Goal: Information Seeking & Learning: Learn about a topic

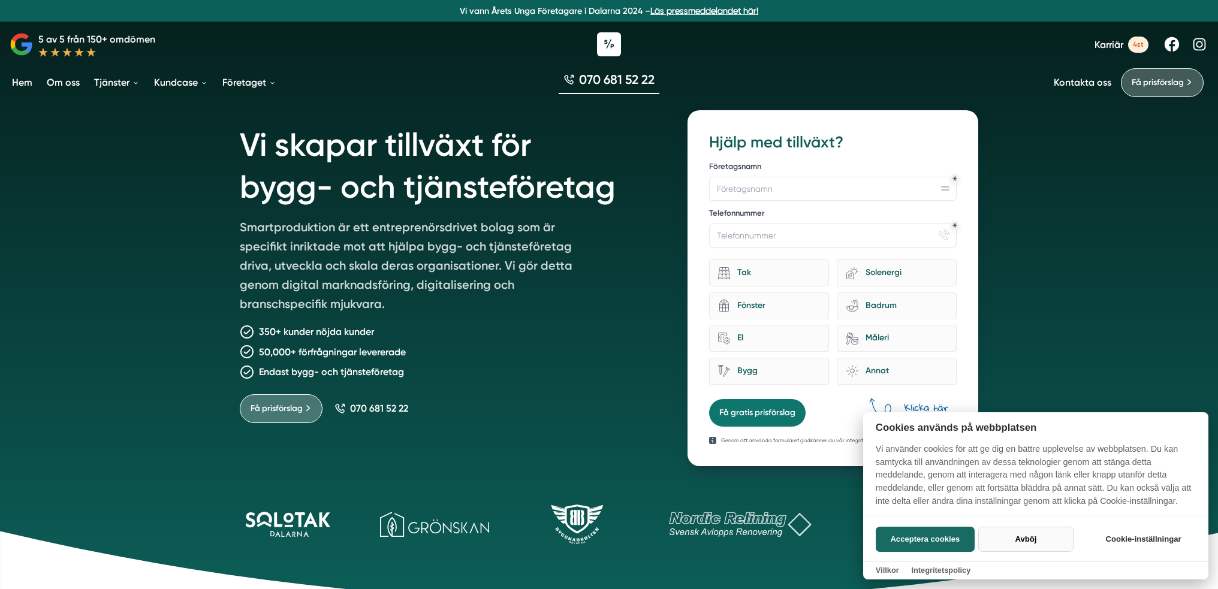
click at [1015, 540] on button "Avböj" at bounding box center [1026, 539] width 95 height 25
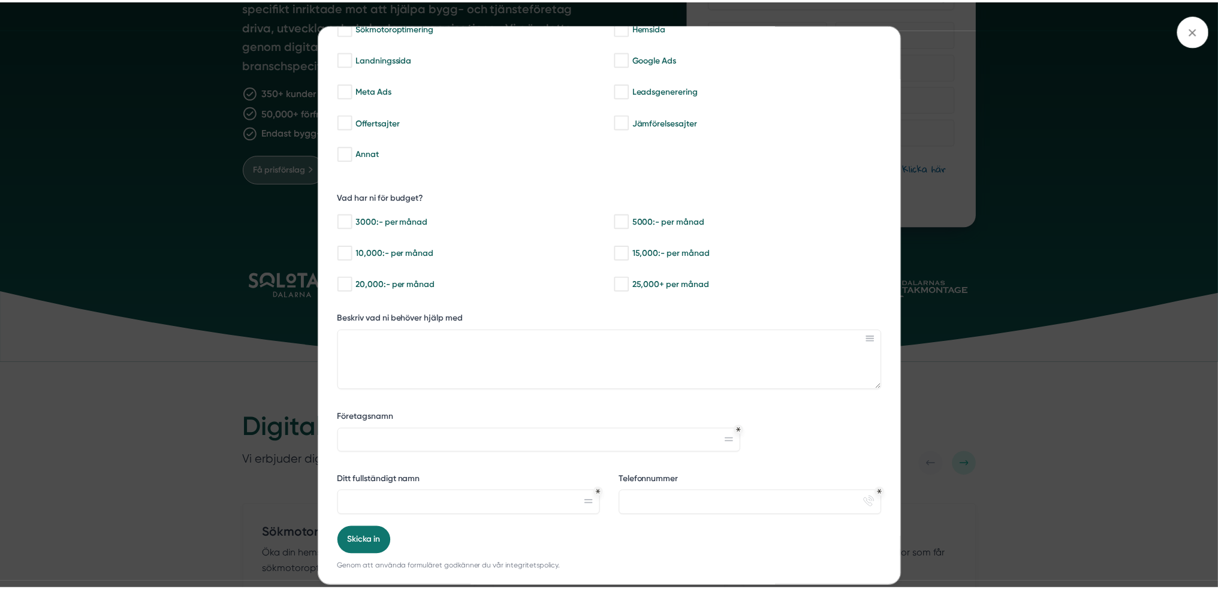
scroll to position [116, 0]
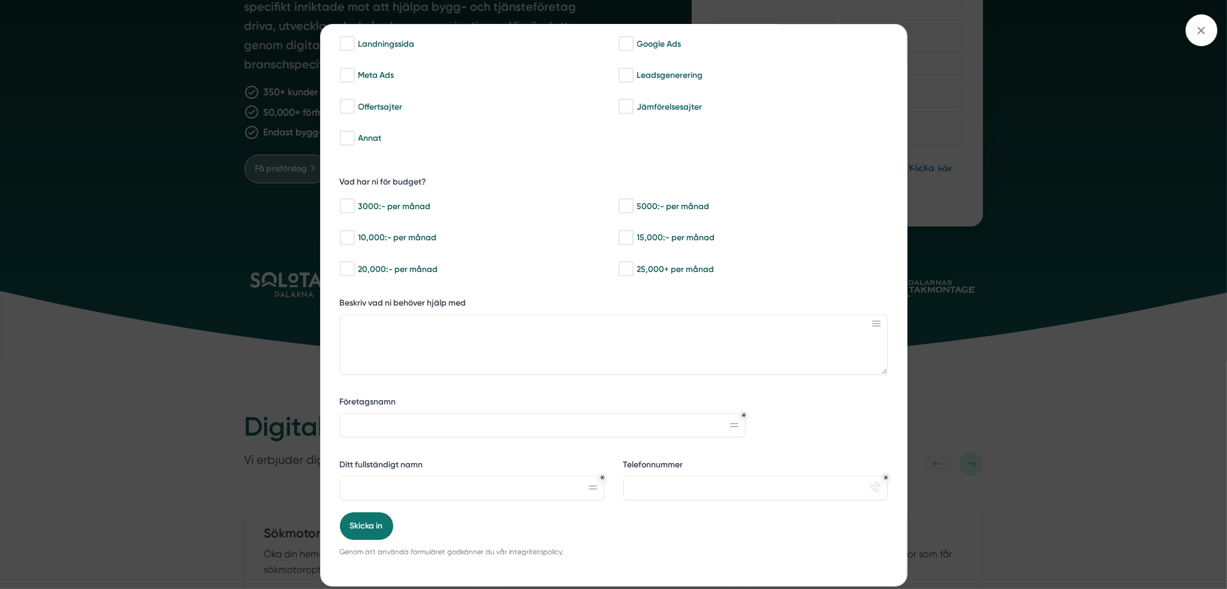
click at [1085, 352] on div "bbc9b822-b2c6-488a-ab3e-9a2d59e49c7c Behöver du hjälp med trygg tillväxt? Vilka…" at bounding box center [613, 294] width 1227 height 589
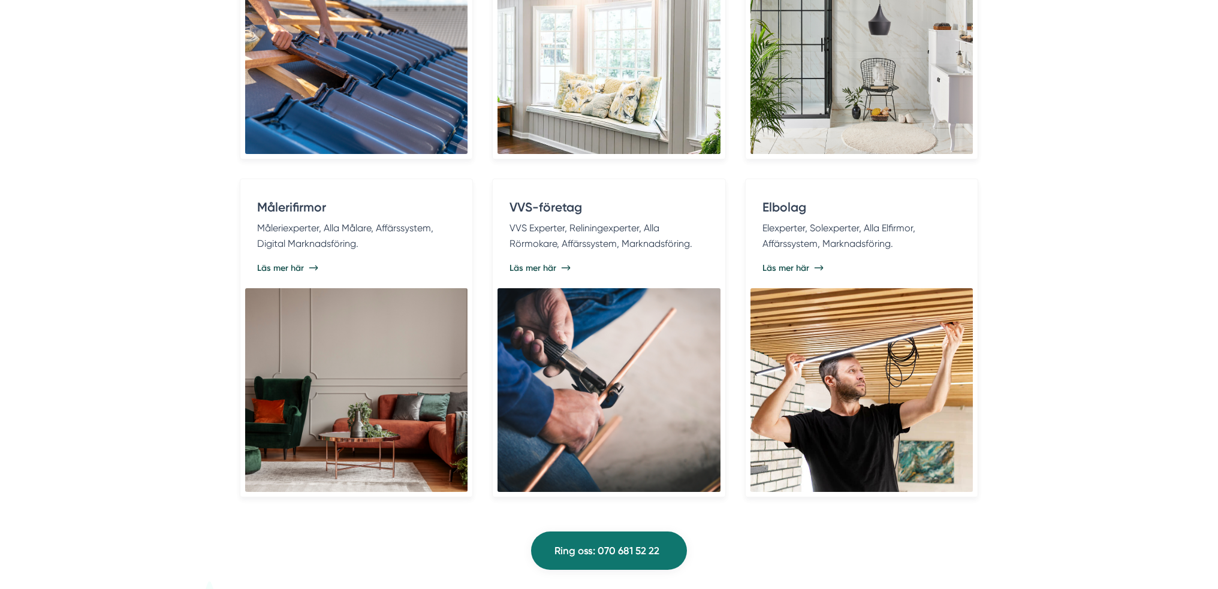
scroll to position [2698, 0]
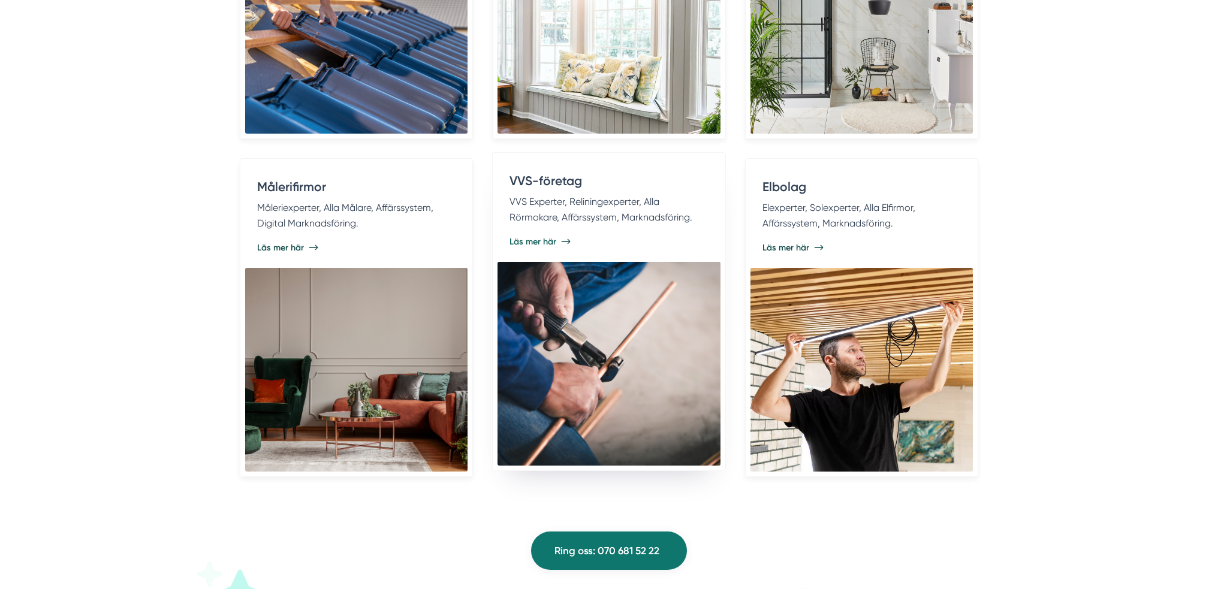
click at [618, 236] on div "Läs mer här" at bounding box center [609, 242] width 198 height 12
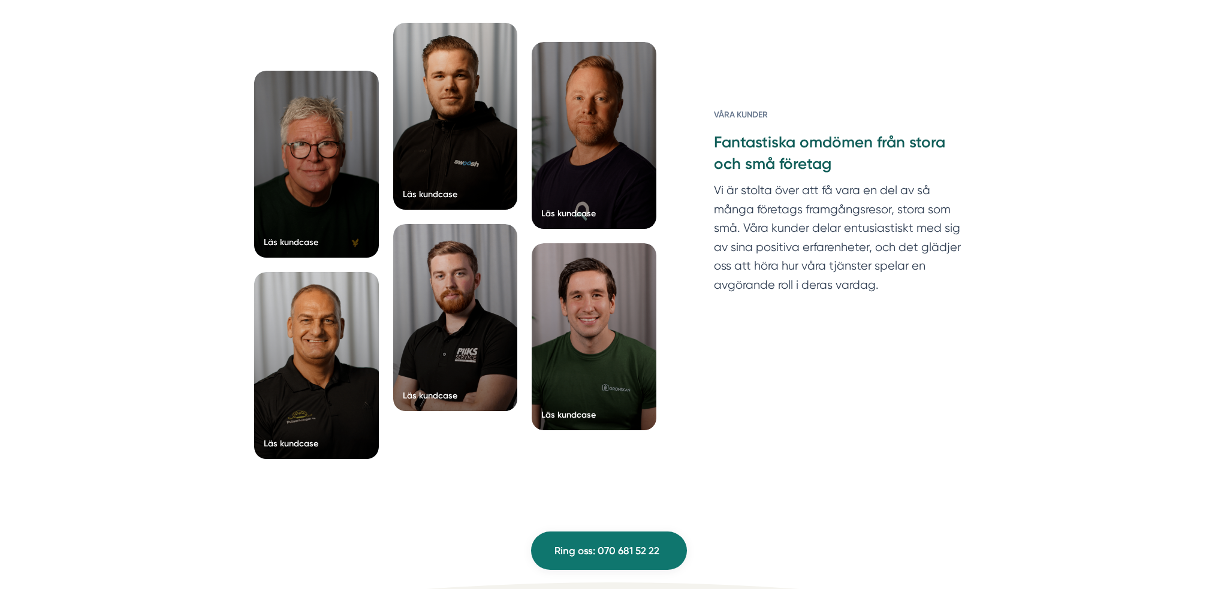
scroll to position [8035, 0]
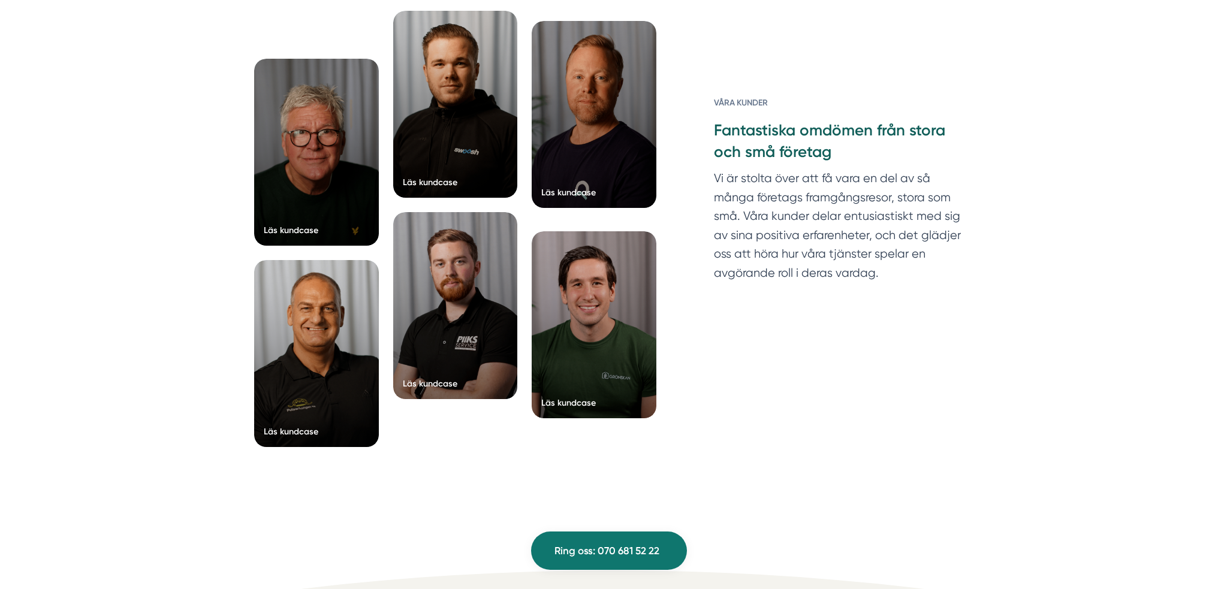
click at [588, 137] on div at bounding box center [594, 114] width 125 height 187
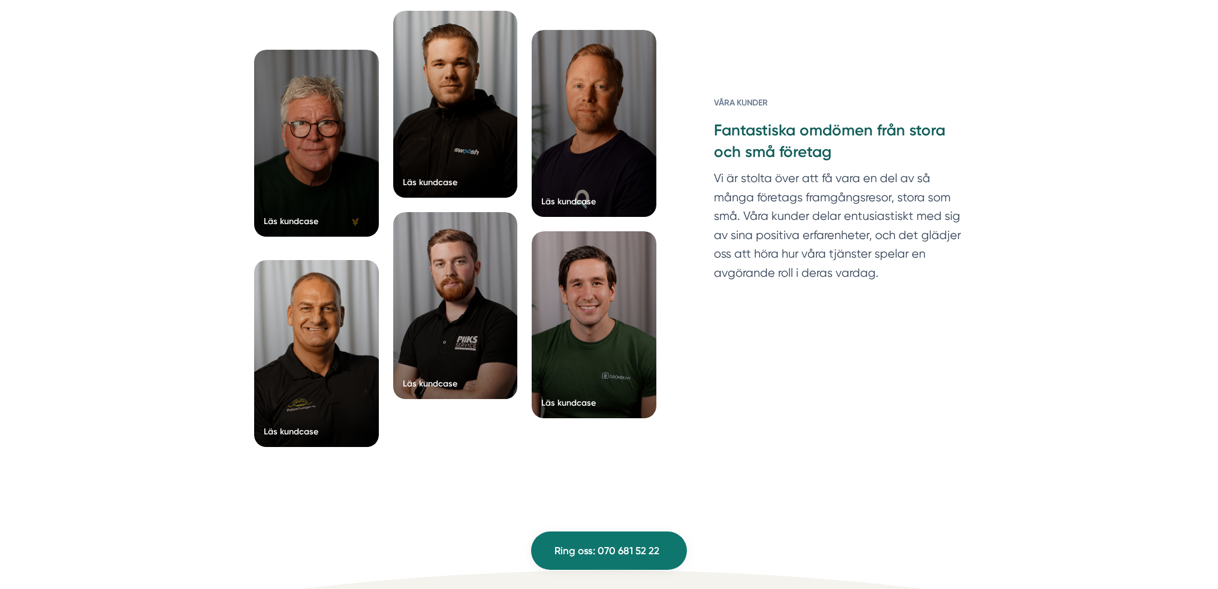
click at [342, 182] on div at bounding box center [316, 143] width 125 height 187
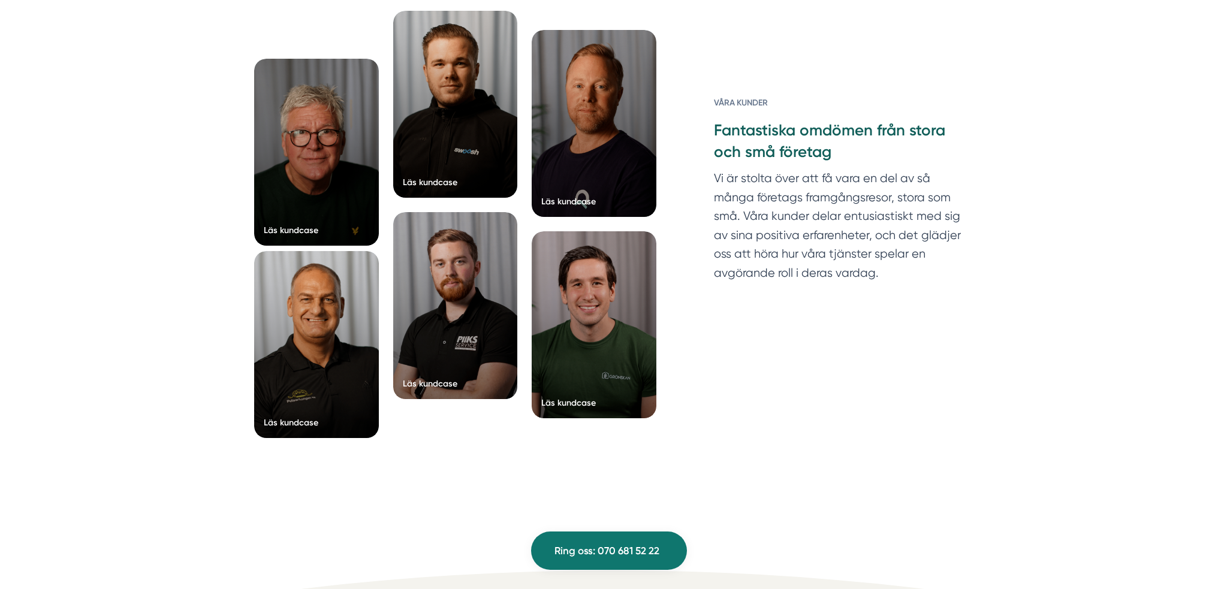
click at [345, 353] on div at bounding box center [316, 344] width 125 height 187
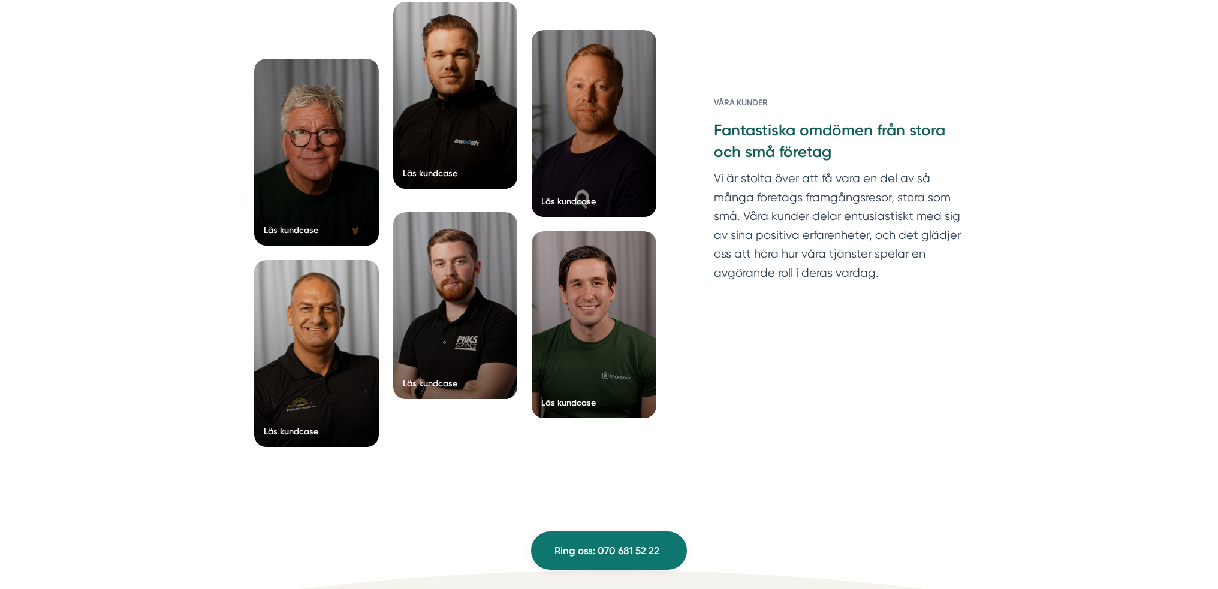
click at [446, 134] on div at bounding box center [455, 95] width 125 height 187
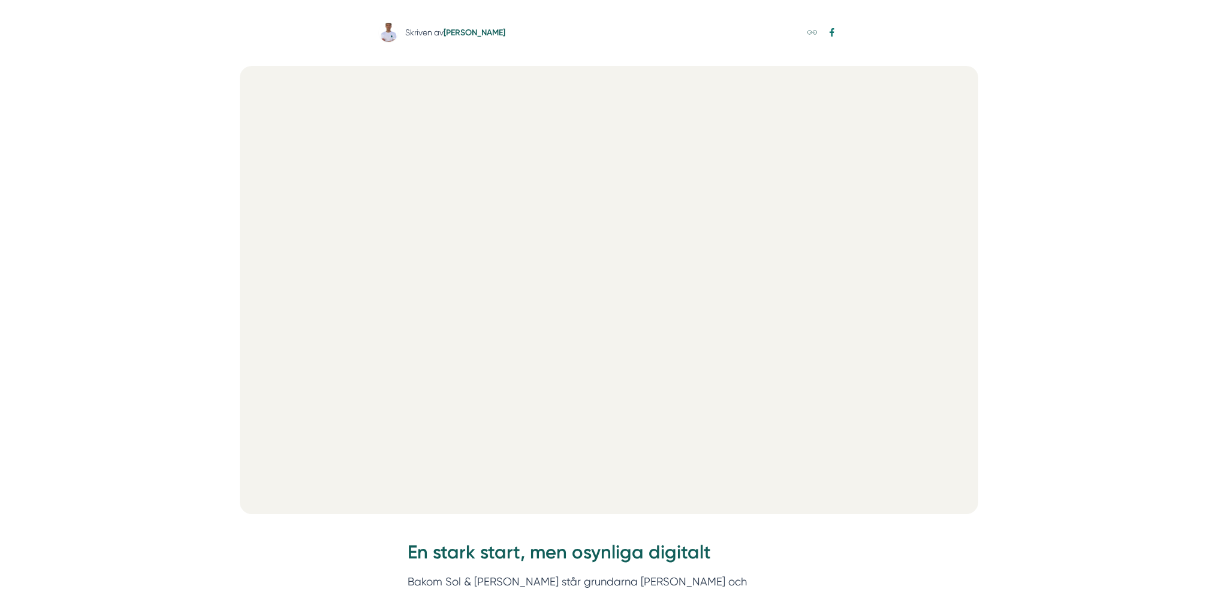
scroll to position [420, 0]
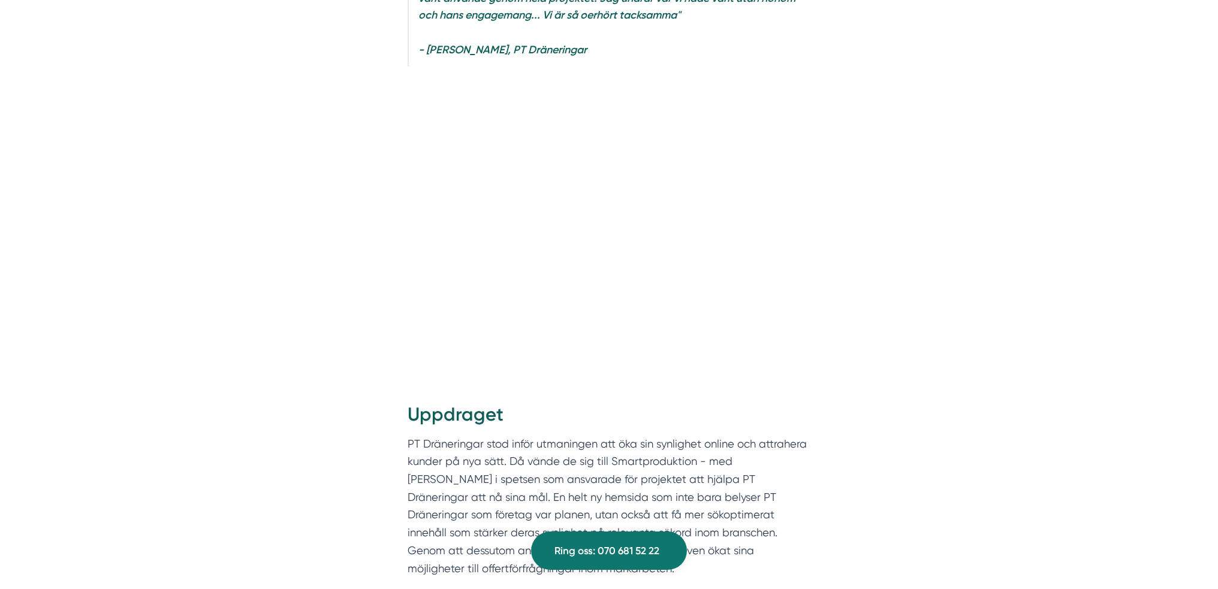
scroll to position [1079, 0]
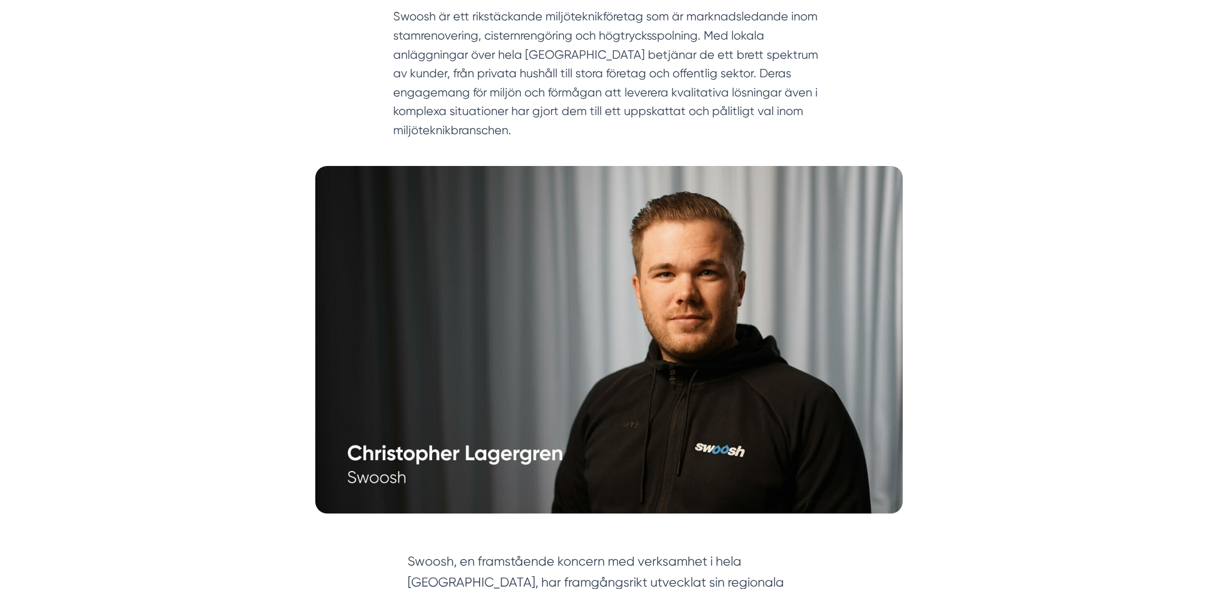
scroll to position [180, 0]
